Goal: Task Accomplishment & Management: Use online tool/utility

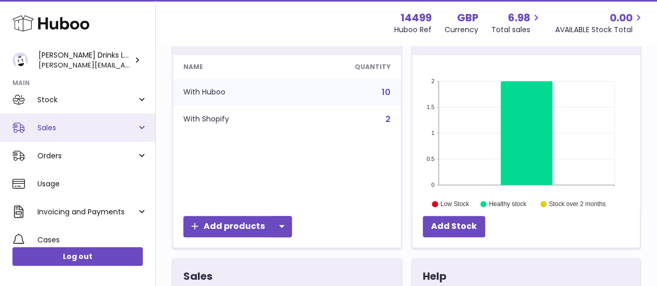
scroll to position [64, 0]
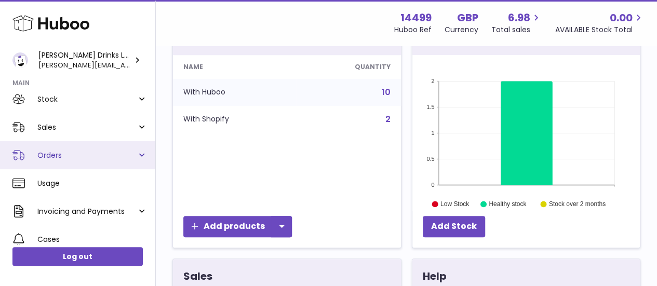
click at [141, 161] on link "Orders" at bounding box center [77, 155] width 155 height 28
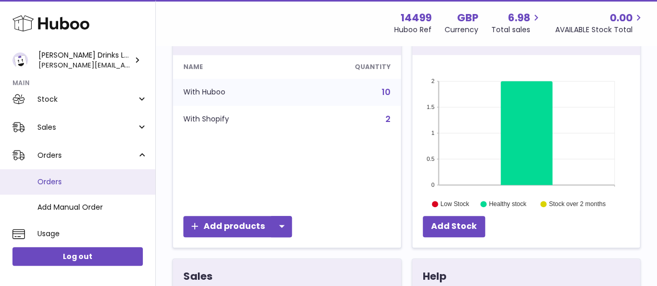
click at [62, 178] on span "Orders" at bounding box center [92, 182] width 110 height 10
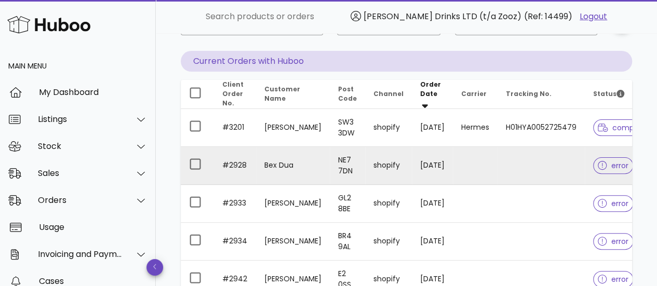
scroll to position [67, 0]
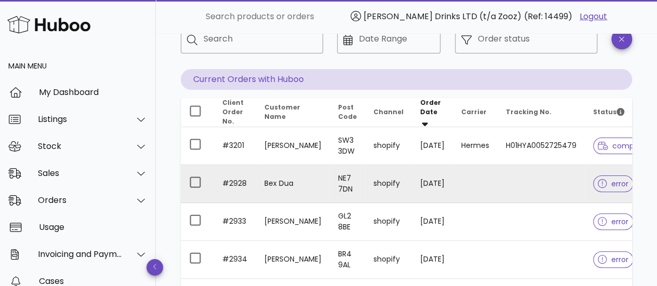
click at [603, 188] on span "error" at bounding box center [613, 183] width 31 height 7
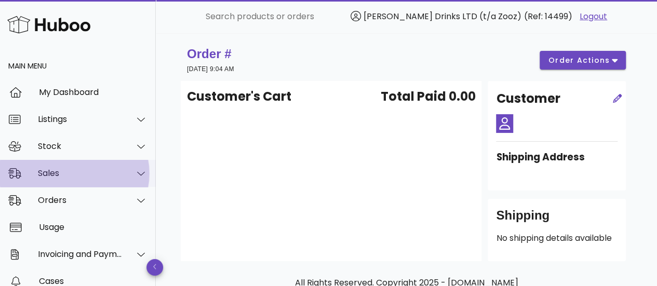
click at [84, 168] on div "Sales" at bounding box center [80, 173] width 85 height 10
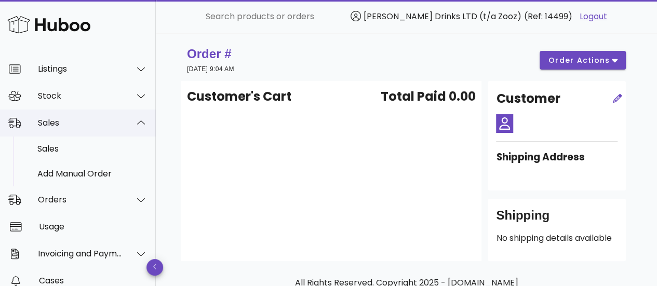
scroll to position [54, 0]
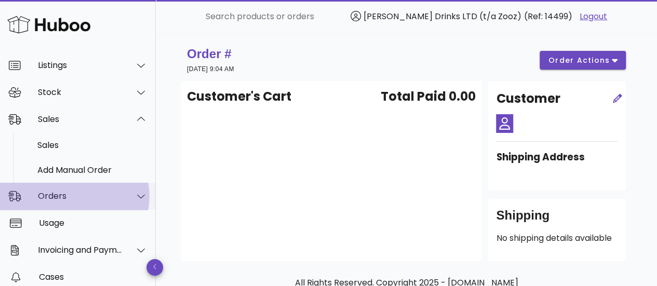
click at [77, 198] on div "Orders" at bounding box center [80, 196] width 85 height 10
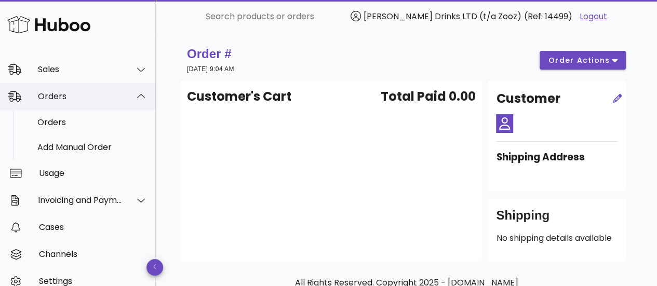
scroll to position [108, 0]
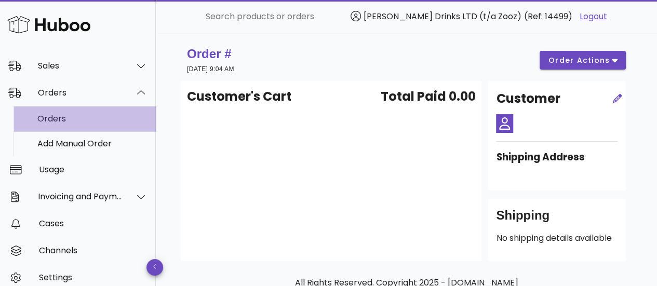
click at [61, 125] on div "Orders" at bounding box center [92, 119] width 110 height 22
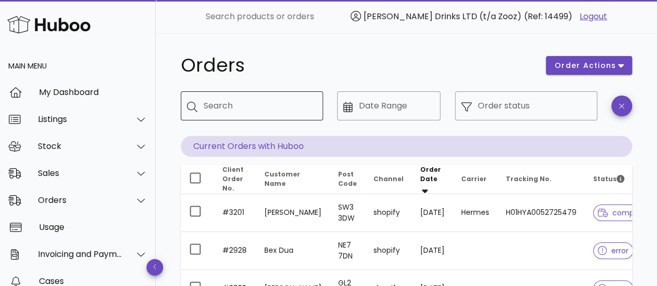
click at [217, 97] on div "Search" at bounding box center [259, 105] width 111 height 29
paste input "**********"
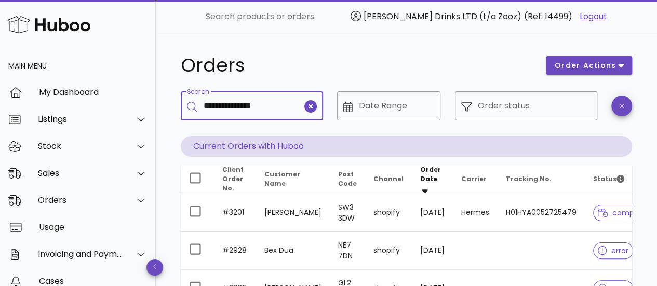
type input "**********"
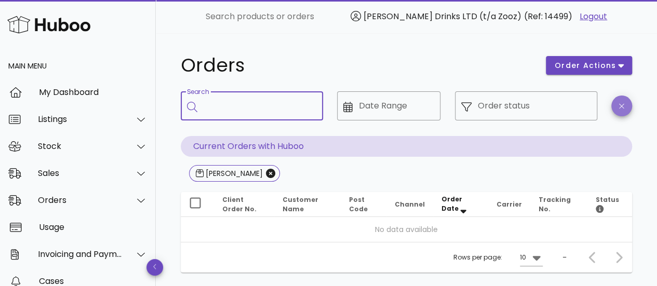
click at [623, 105] on icon "button" at bounding box center [621, 106] width 5 height 8
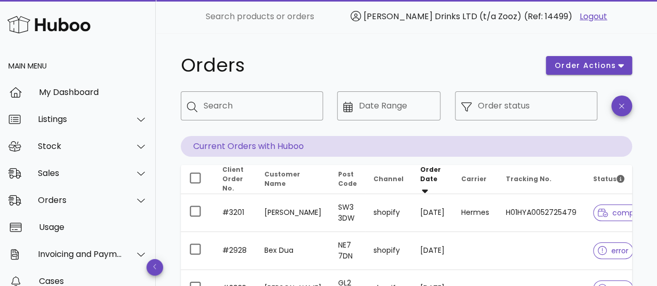
click at [249, 122] on div "​ Search" at bounding box center [252, 113] width 142 height 45
paste input "****"
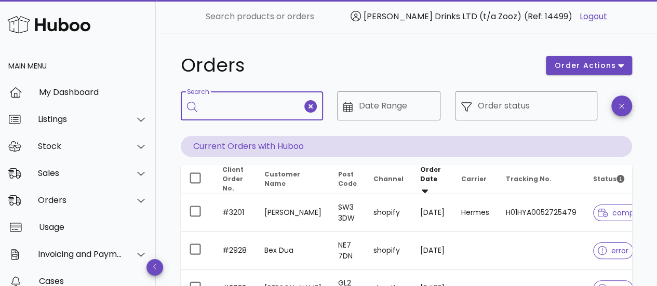
click at [226, 102] on div "Search" at bounding box center [253, 105] width 99 height 29
type input "****"
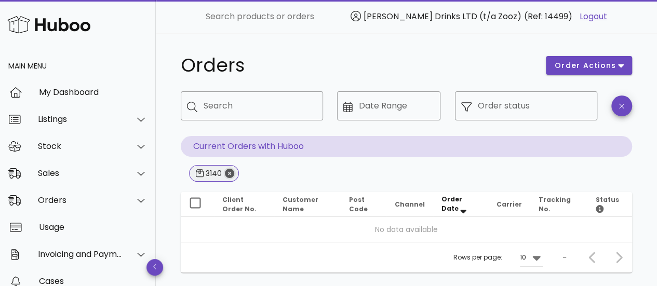
click at [226, 171] on icon "Close" at bounding box center [229, 173] width 9 height 9
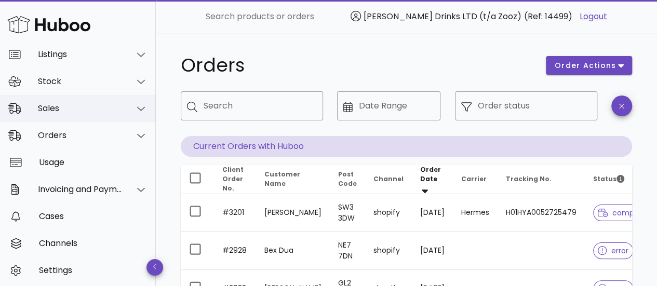
scroll to position [71, 0]
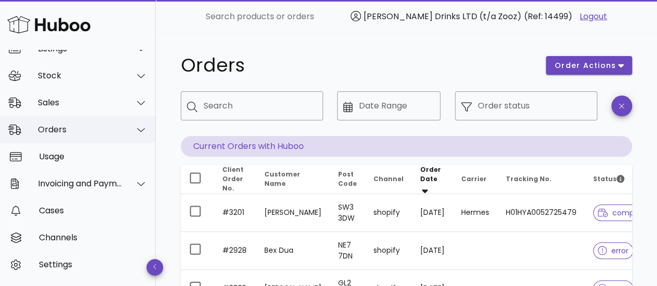
click at [137, 127] on icon at bounding box center [141, 129] width 8 height 9
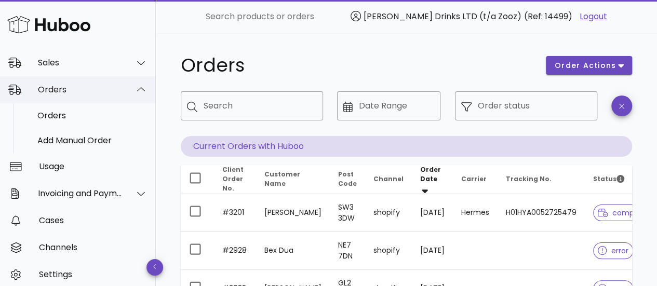
scroll to position [114, 0]
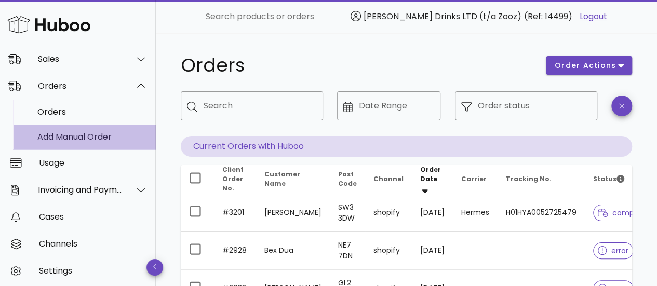
click at [95, 140] on div "Add Manual Order" at bounding box center [92, 137] width 110 height 10
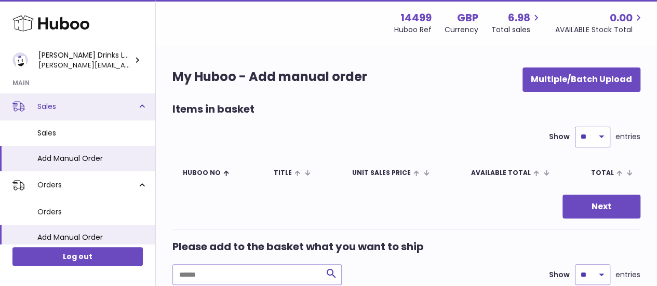
scroll to position [86, 0]
click at [141, 105] on link "Sales" at bounding box center [77, 105] width 155 height 28
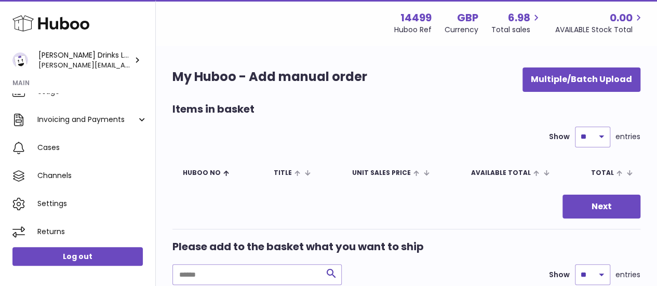
scroll to position [208, 0]
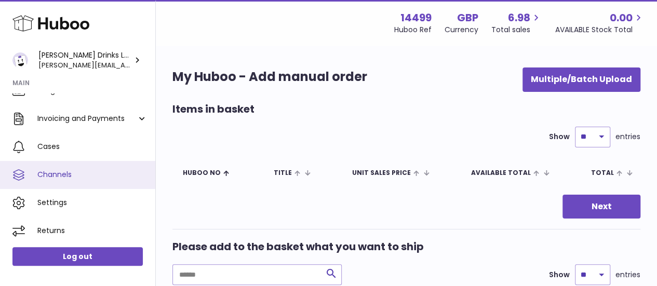
click at [98, 178] on span "Channels" at bounding box center [92, 175] width 110 height 10
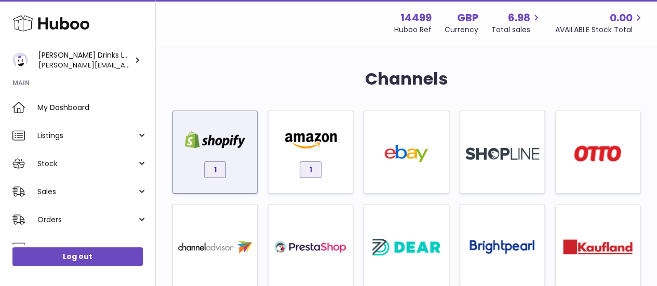
click at [237, 168] on div "1" at bounding box center [215, 155] width 74 height 67
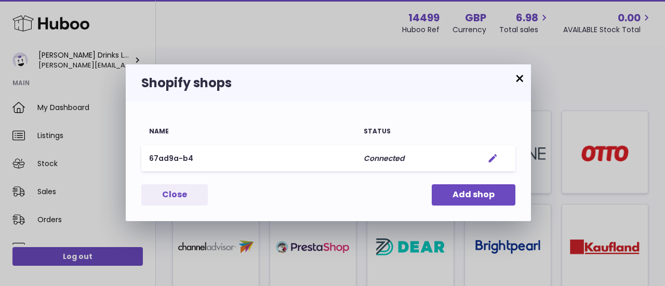
click at [493, 159] on em "button" at bounding box center [492, 158] width 11 height 11
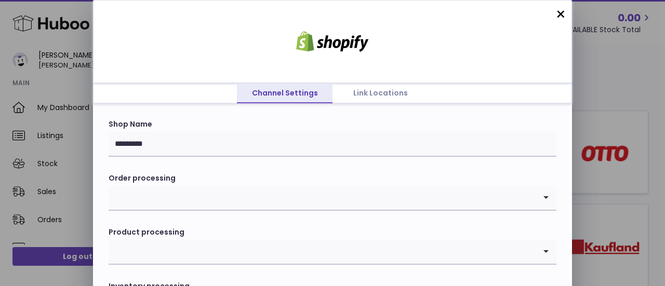
scroll to position [88, 0]
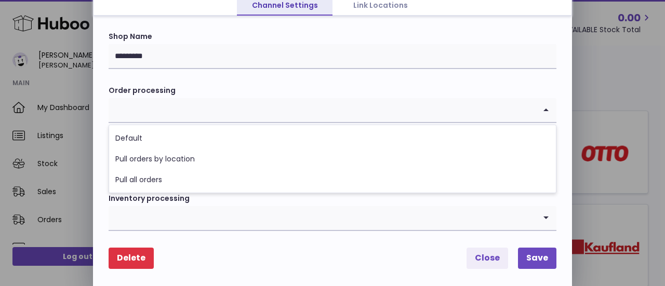
click at [299, 120] on input "Search for option" at bounding box center [322, 110] width 427 height 24
